Goal: Task Accomplishment & Management: Complete application form

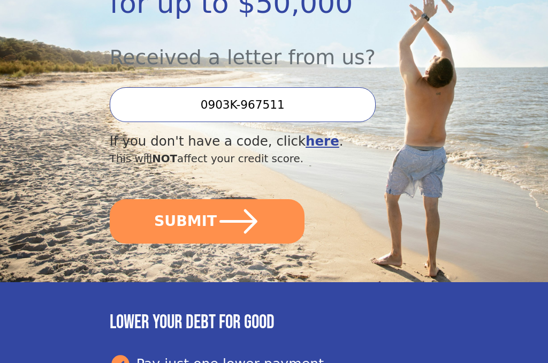
scroll to position [305, 0]
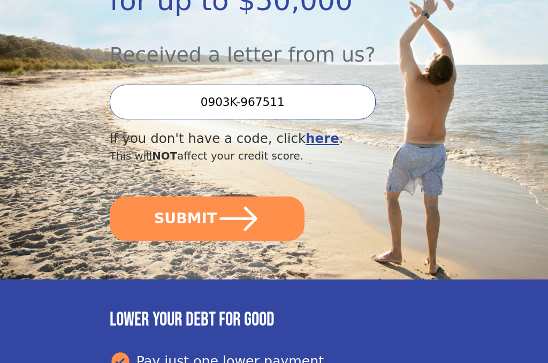
click at [271, 239] on button "SUBMIT" at bounding box center [207, 219] width 195 height 44
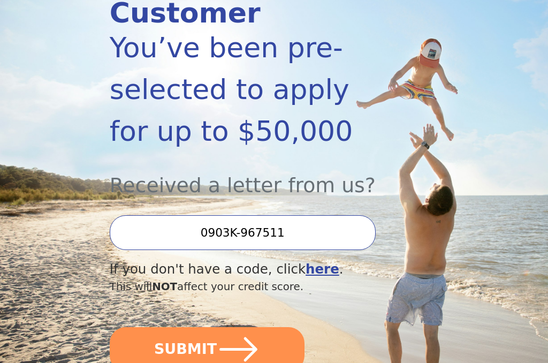
scroll to position [0, 0]
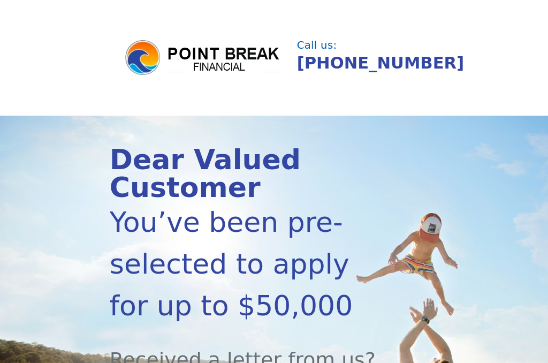
click at [191, 54] on img at bounding box center [204, 58] width 161 height 39
click at [172, 51] on img at bounding box center [204, 58] width 161 height 39
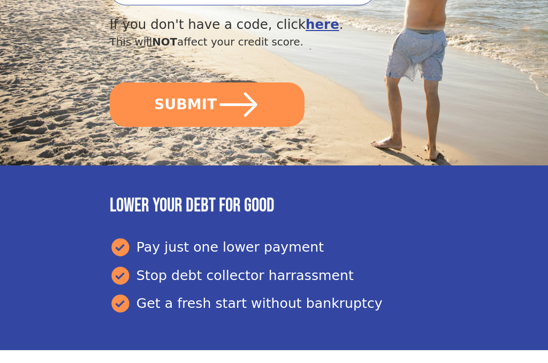
scroll to position [417, 0]
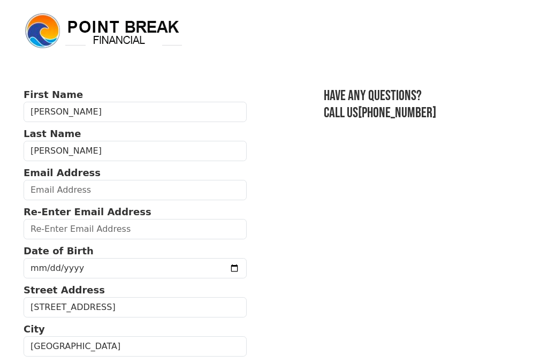
click at [60, 28] on img at bounding box center [104, 31] width 161 height 39
click at [126, 28] on img at bounding box center [104, 31] width 161 height 39
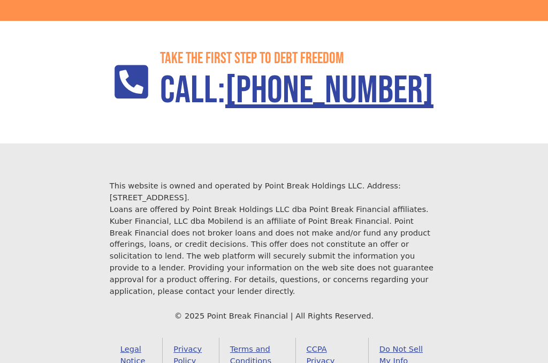
scroll to position [1449, 0]
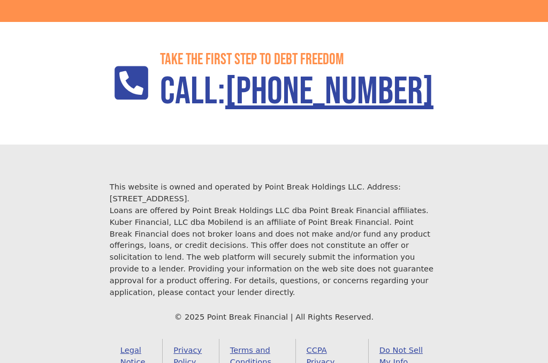
click at [251, 339] on link "Terms and Conditions" at bounding box center [258, 362] width 77 height 46
click at [393, 339] on link "Do Not Sell My Info" at bounding box center [404, 362] width 70 height 46
